Goal: Consume media (video, audio): Consume media (video, audio)

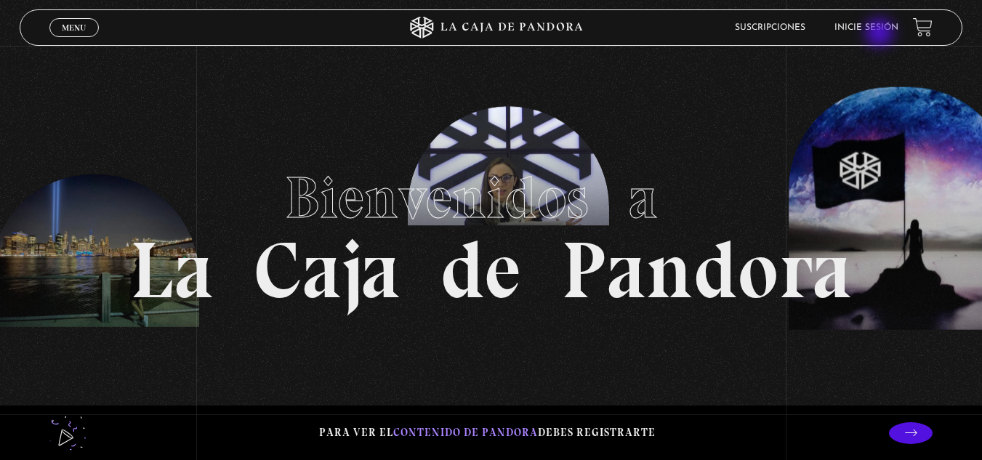
click at [880, 29] on link "Inicie sesión" at bounding box center [867, 27] width 64 height 9
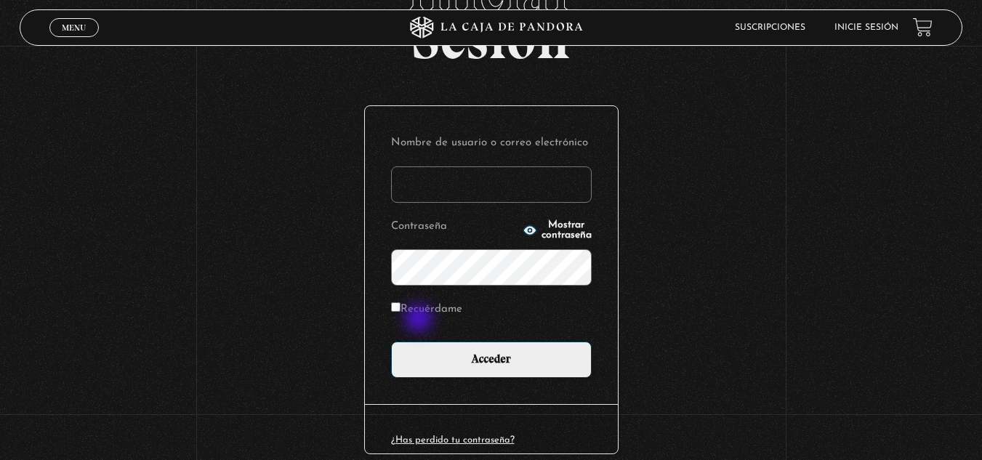
scroll to position [145, 0]
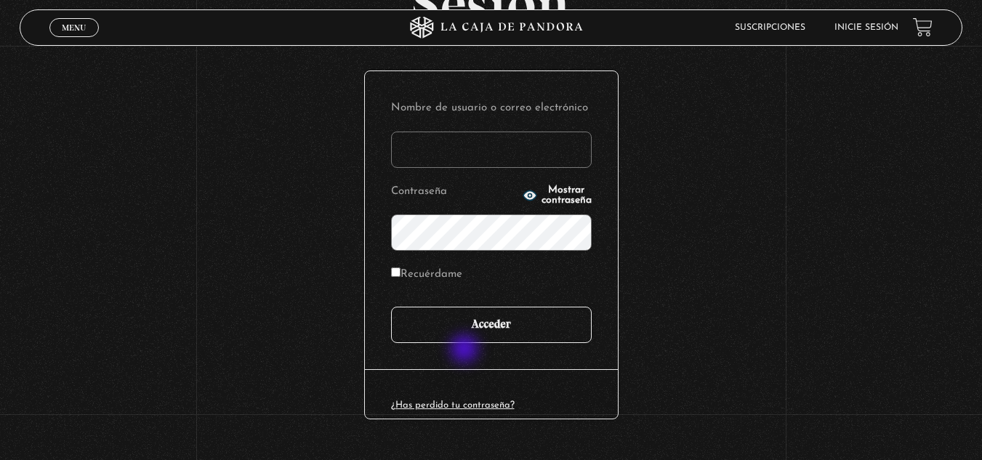
type input "[EMAIL_ADDRESS][DOMAIN_NAME]"
click at [472, 323] on input "Acceder" at bounding box center [491, 325] width 201 height 36
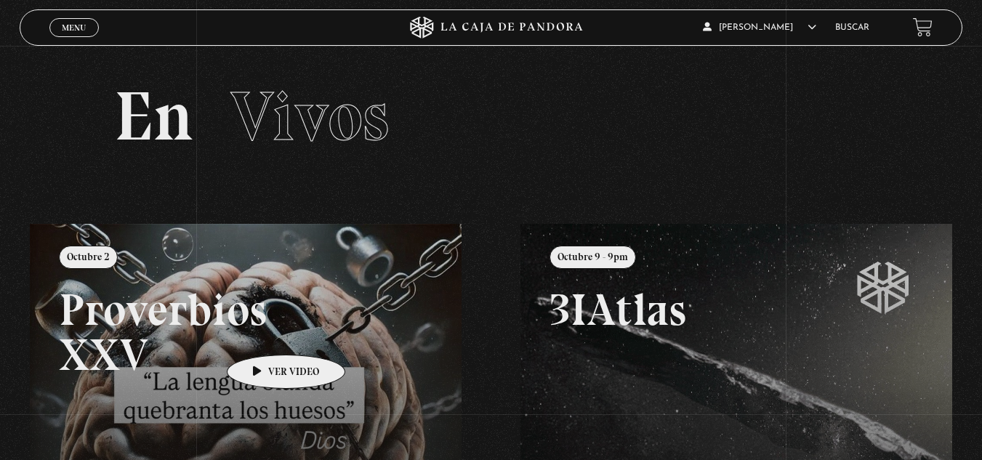
click at [264, 335] on link at bounding box center [521, 454] width 982 height 460
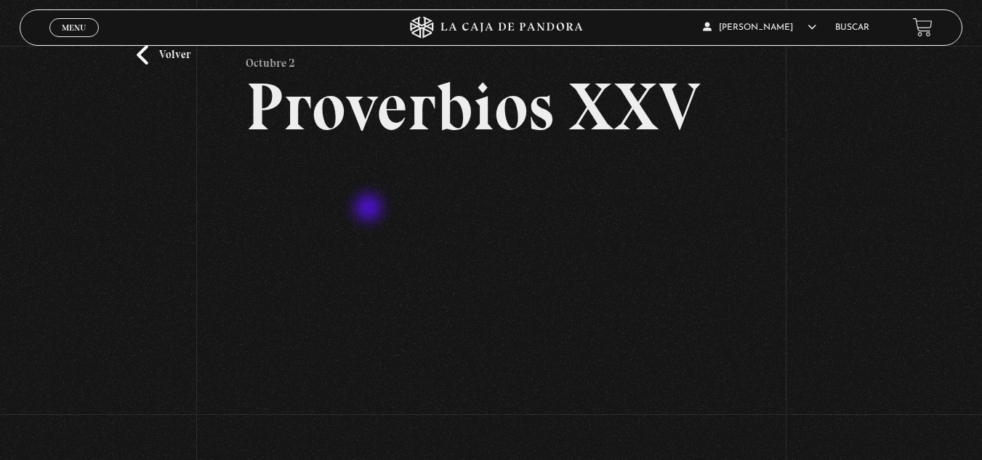
scroll to position [145, 0]
